Goal: Check status

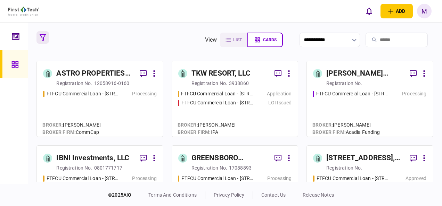
click at [43, 34] on button "button" at bounding box center [42, 37] width 13 height 13
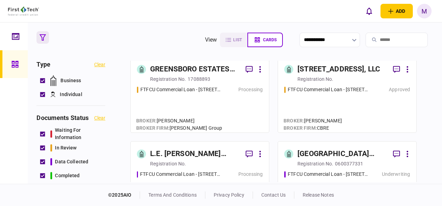
scroll to position [209, 0]
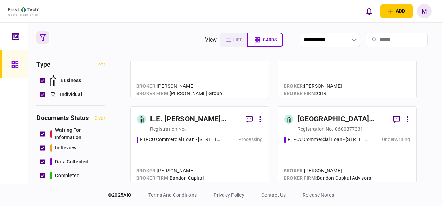
click at [328, 149] on div "FTFCU Commercial Loan - [STREET_ADDRESS] Underwriting" at bounding box center [347, 156] width 126 height 40
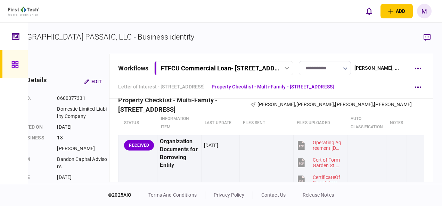
scroll to position [0, 43]
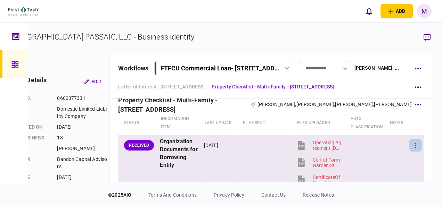
click at [415, 144] on icon "button" at bounding box center [415, 145] width 1 height 5
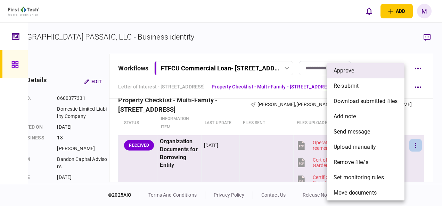
click at [350, 72] on span "approve" at bounding box center [344, 71] width 21 height 8
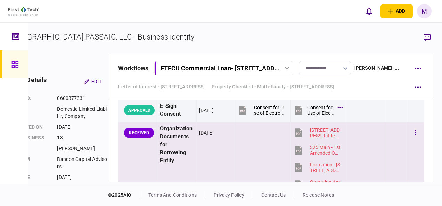
scroll to position [2086, 0]
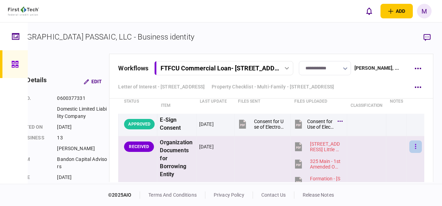
click at [409, 145] on button "button" at bounding box center [415, 147] width 13 height 13
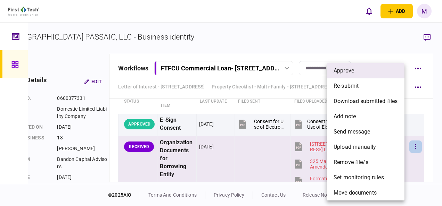
click at [356, 72] on li "approve" at bounding box center [366, 70] width 78 height 15
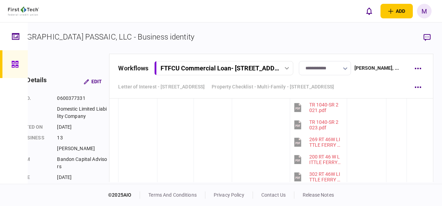
scroll to position [1529, 0]
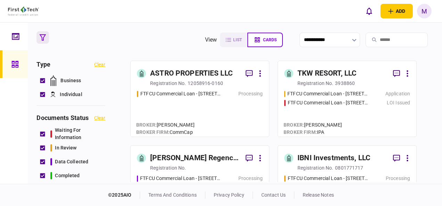
click at [387, 93] on div "Application" at bounding box center [397, 93] width 25 height 7
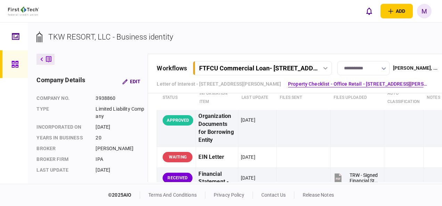
scroll to position [209, 0]
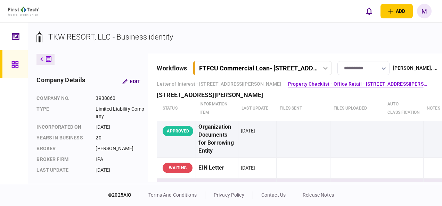
drag, startPoint x: 230, startPoint y: 181, endPoint x: 261, endPoint y: 180, distance: 31.0
click at [261, 180] on div "**********" at bounding box center [235, 104] width 414 height 162
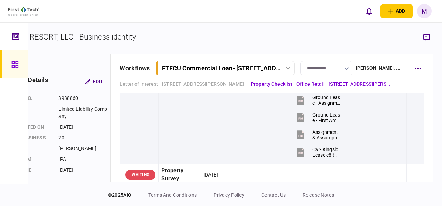
scroll to position [695, 0]
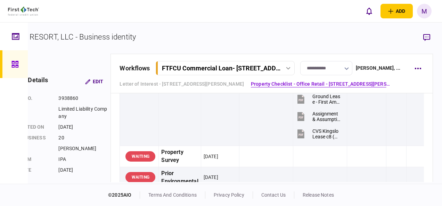
click at [283, 67] on div at bounding box center [288, 68] width 10 height 3
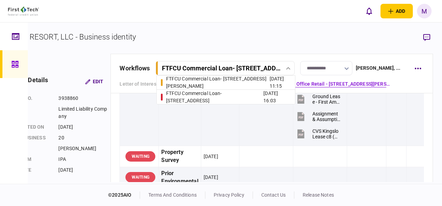
click at [222, 96] on div "FTFCU Commercial Loan - [STREET_ADDRESS]" at bounding box center [215, 97] width 98 height 15
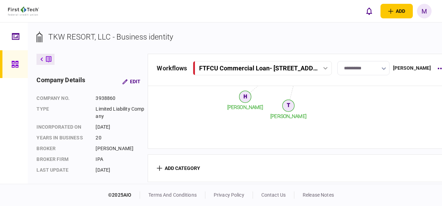
scroll to position [298, 0]
click at [328, 67] on icon at bounding box center [325, 68] width 5 height 3
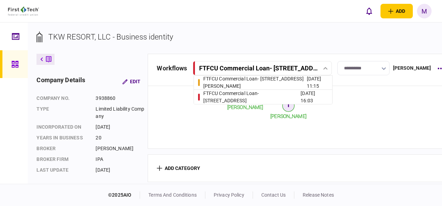
click at [223, 96] on div "FTFCU Commercial Loan - [STREET_ADDRESS]" at bounding box center [252, 97] width 98 height 15
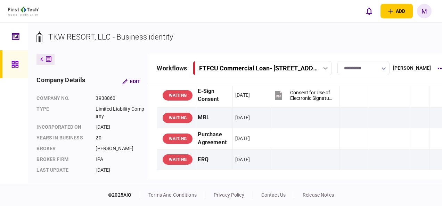
scroll to position [0, 0]
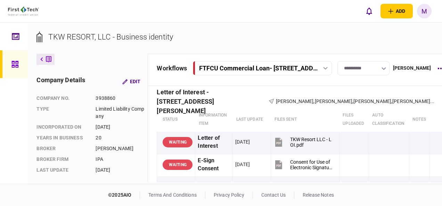
click at [325, 67] on icon at bounding box center [325, 68] width 5 height 3
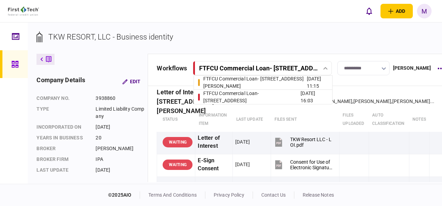
click at [278, 81] on div "FTFCU Commercial Loan - [STREET_ADDRESS][PERSON_NAME]" at bounding box center [255, 82] width 104 height 15
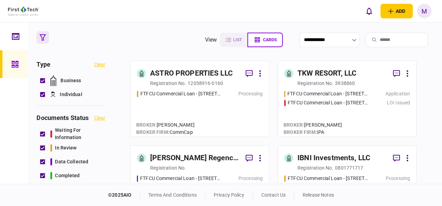
click at [213, 114] on div "FTFCU Commercial Loan - [STREET_ADDRESS] Price UT Processing" at bounding box center [200, 110] width 126 height 40
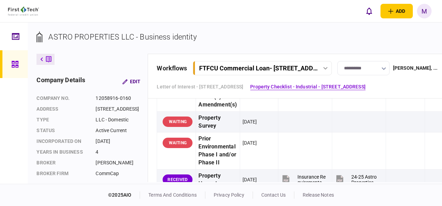
scroll to position [799, 0]
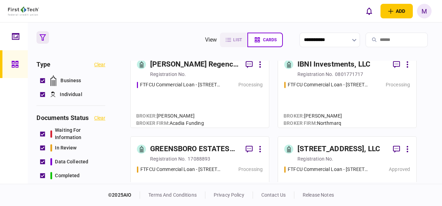
scroll to position [104, 0]
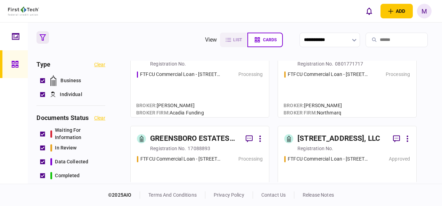
click at [191, 163] on div "FTFCU Commercial Loan - [STREET_ADDRESS] Processing" at bounding box center [200, 176] width 126 height 40
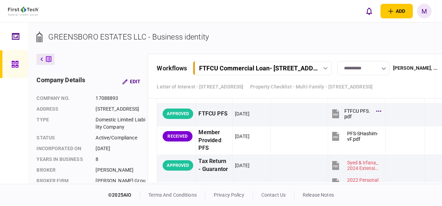
scroll to position [1008, 0]
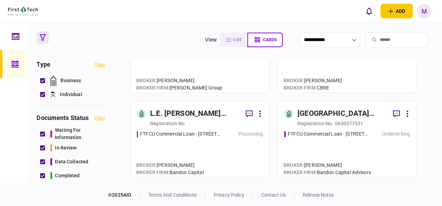
scroll to position [209, 0]
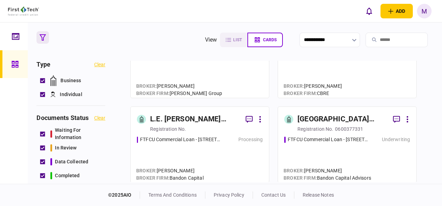
click at [321, 153] on div "FTFCU Commercial Loan - [STREET_ADDRESS] Underwriting" at bounding box center [347, 156] width 126 height 40
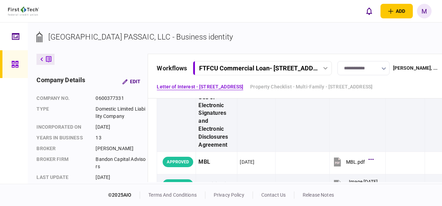
scroll to position [209, 0]
